Goal: Task Accomplishment & Management: Manage account settings

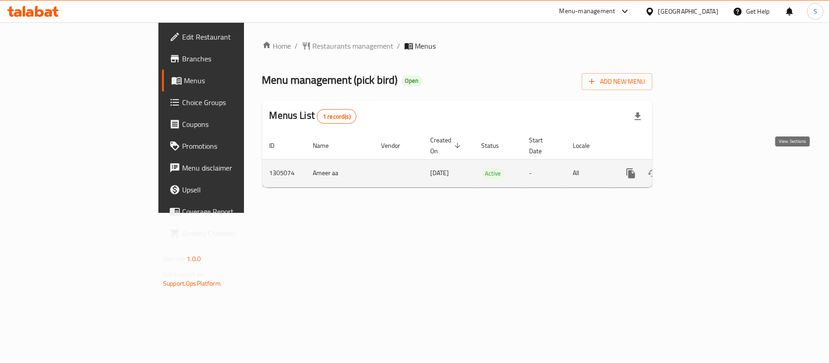
click at [702, 168] on icon "enhanced table" at bounding box center [696, 173] width 11 height 11
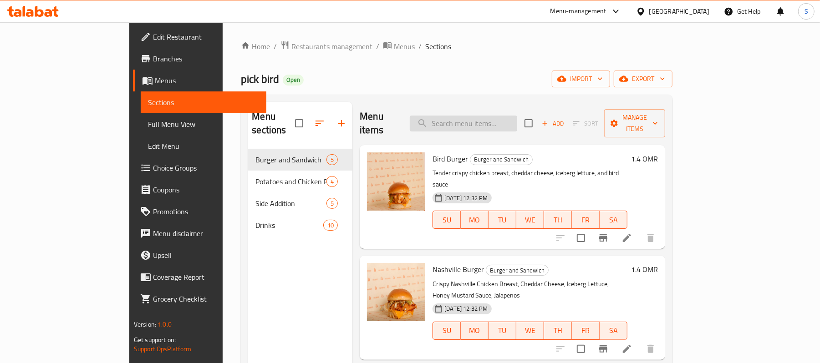
click at [500, 116] on input "search" at bounding box center [463, 124] width 107 height 16
paste input "Wrap Bird"
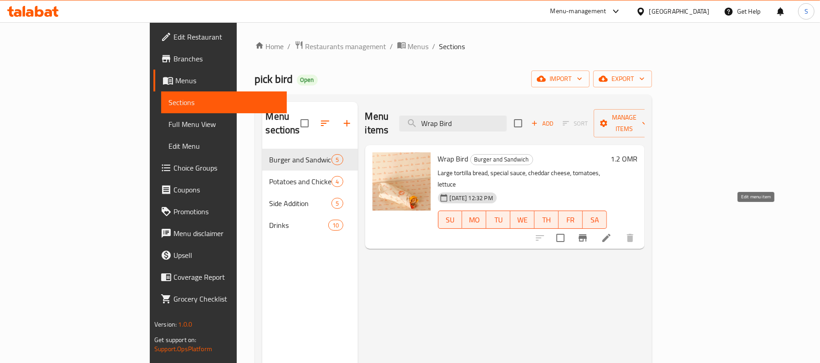
type input "Wrap Bird"
click at [612, 233] on icon at bounding box center [606, 238] width 11 height 11
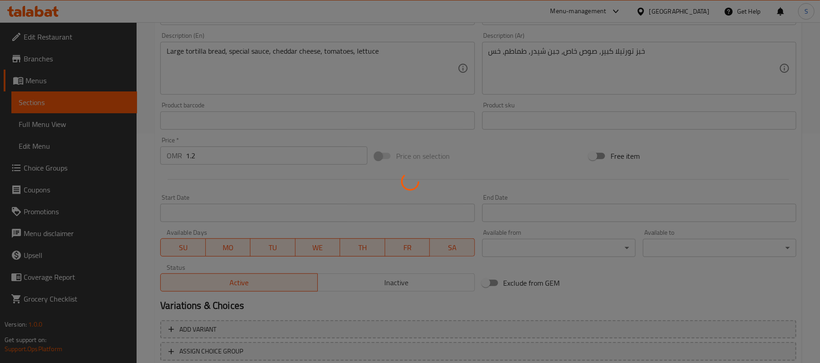
scroll to position [292, 0]
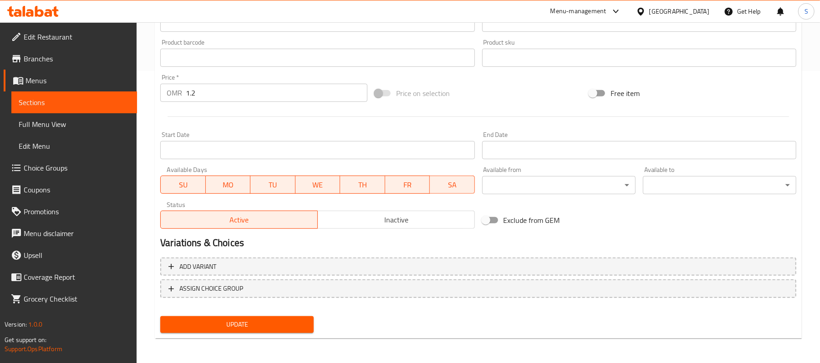
click at [59, 166] on span "Choice Groups" at bounding box center [77, 167] width 106 height 11
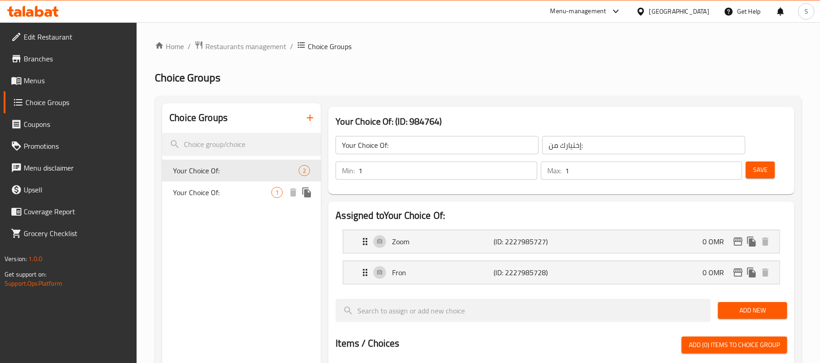
click at [202, 189] on span "Your Choice Of:" at bounding box center [222, 192] width 98 height 11
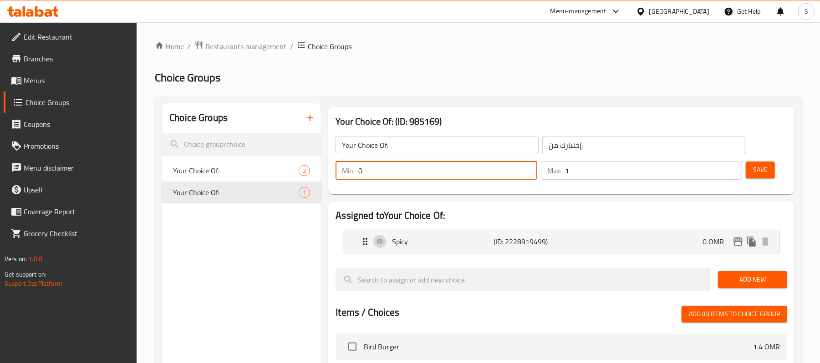
drag, startPoint x: 390, startPoint y: 170, endPoint x: 341, endPoint y: 177, distance: 49.6
click at [341, 177] on div "Min: 0 ​" at bounding box center [435, 171] width 201 height 18
drag, startPoint x: 389, startPoint y: 173, endPoint x: 366, endPoint y: 170, distance: 22.5
click at [366, 170] on input "1" at bounding box center [447, 171] width 178 height 18
click at [363, 172] on input "1" at bounding box center [447, 171] width 178 height 18
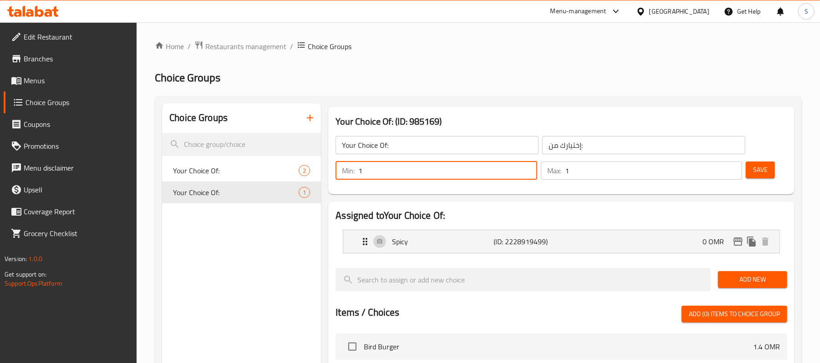
drag, startPoint x: 363, startPoint y: 172, endPoint x: 353, endPoint y: 177, distance: 10.6
click at [353, 177] on div "Min: 1 ​" at bounding box center [435, 171] width 201 height 18
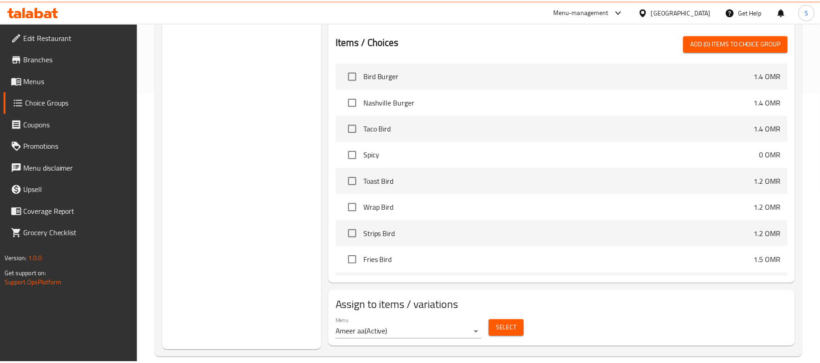
scroll to position [285, 0]
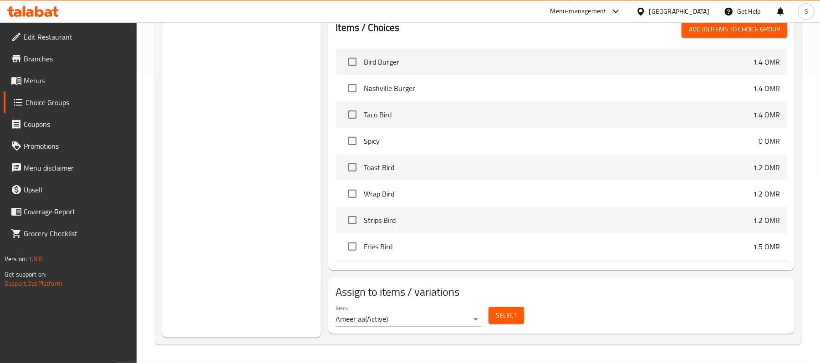
click at [288, 240] on div "Choice Groups Your Choice Of: 2 Your Choice Of: 1" at bounding box center [241, 77] width 159 height 519
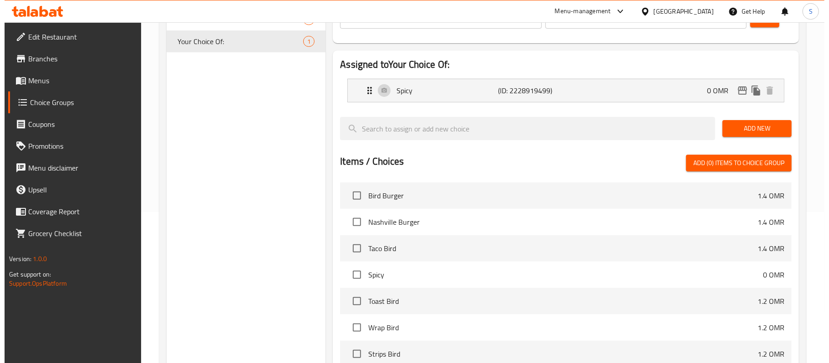
scroll to position [0, 0]
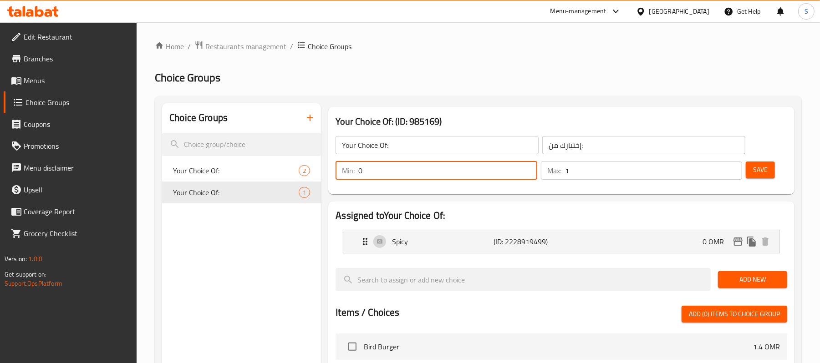
drag, startPoint x: 395, startPoint y: 175, endPoint x: 339, endPoint y: 175, distance: 56.0
click at [339, 175] on div "Min: 0 ​" at bounding box center [435, 171] width 201 height 18
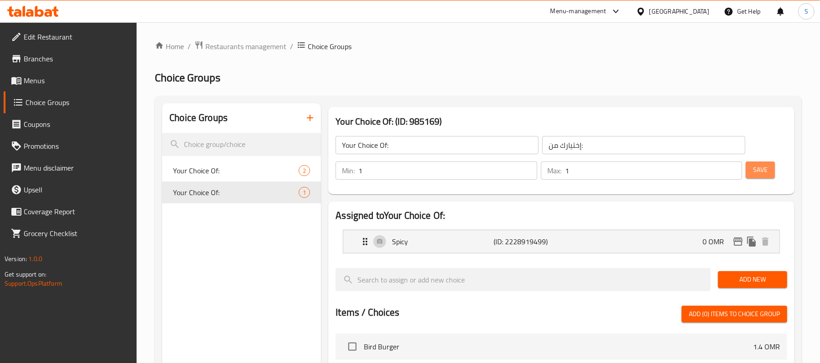
click at [763, 173] on span "Save" at bounding box center [760, 169] width 15 height 11
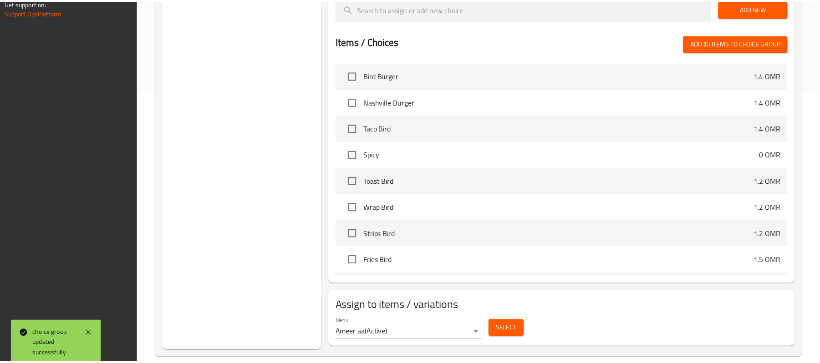
scroll to position [285, 0]
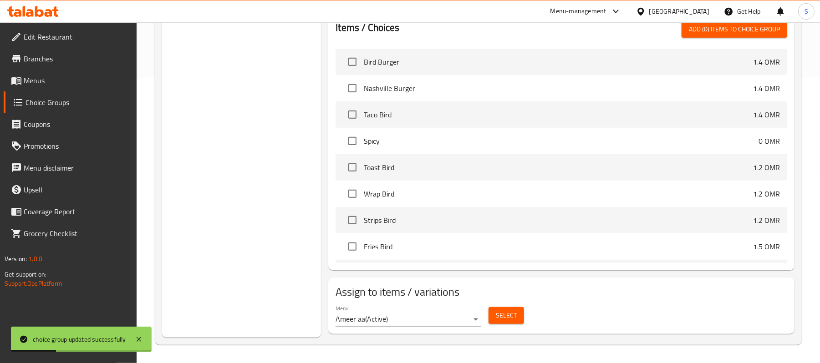
drag, startPoint x: 243, startPoint y: 119, endPoint x: 246, endPoint y: 86, distance: 33.4
click at [243, 119] on div "Choice Groups Your Choice Of: 2 Your Choice Of: 1" at bounding box center [241, 77] width 159 height 519
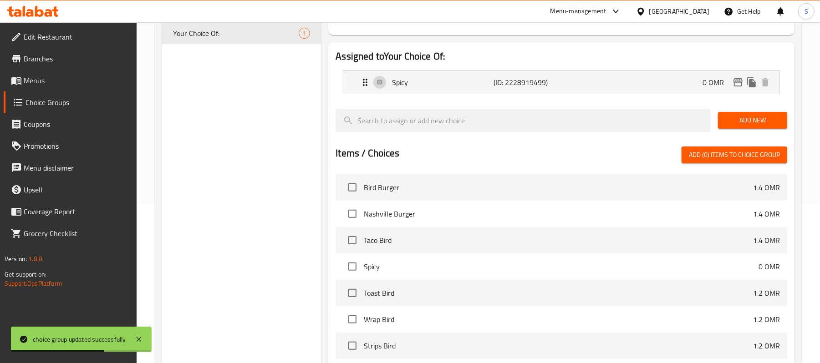
scroll to position [0, 0]
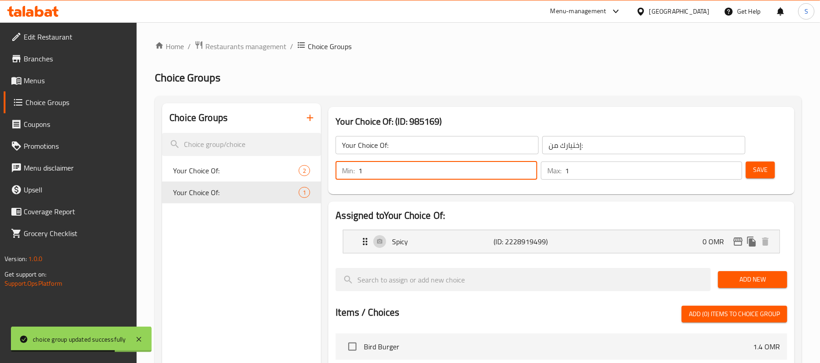
drag, startPoint x: 400, startPoint y: 169, endPoint x: 281, endPoint y: 160, distance: 119.1
click at [281, 160] on div "Choice Groups Your Choice Of: 2 Your Choice Of: 1 Your Choice Of: (ID: 985169) …" at bounding box center [480, 362] width 636 height 519
type input "0"
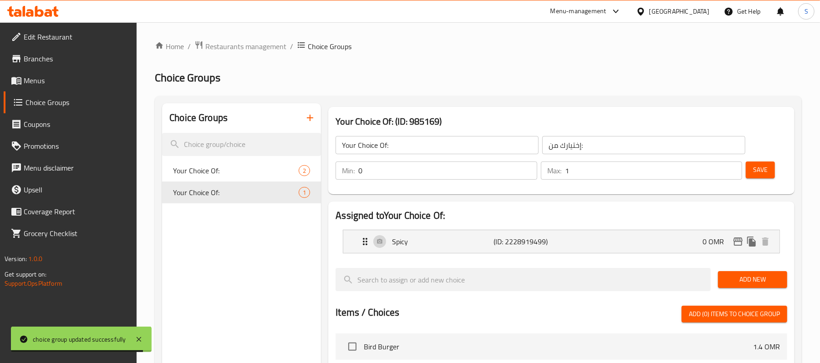
click at [763, 179] on div "Save" at bounding box center [763, 171] width 38 height 22
click at [766, 175] on span "Save" at bounding box center [760, 169] width 15 height 11
